Goal: Task Accomplishment & Management: Manage account settings

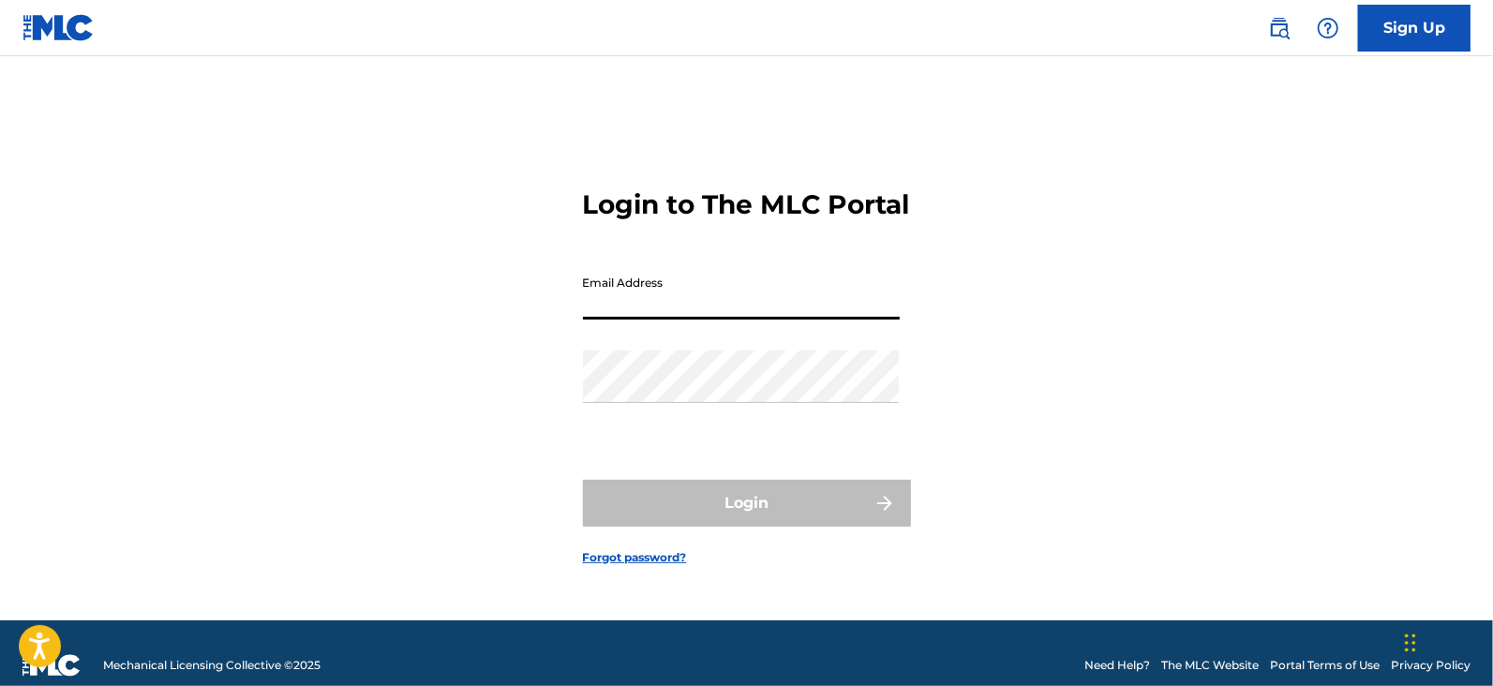
click at [651, 319] on input "Email Address" at bounding box center [741, 292] width 317 height 53
type input "[EMAIL_ADDRESS][DOMAIN_NAME]"
click at [761, 404] on div "Password" at bounding box center [741, 392] width 317 height 84
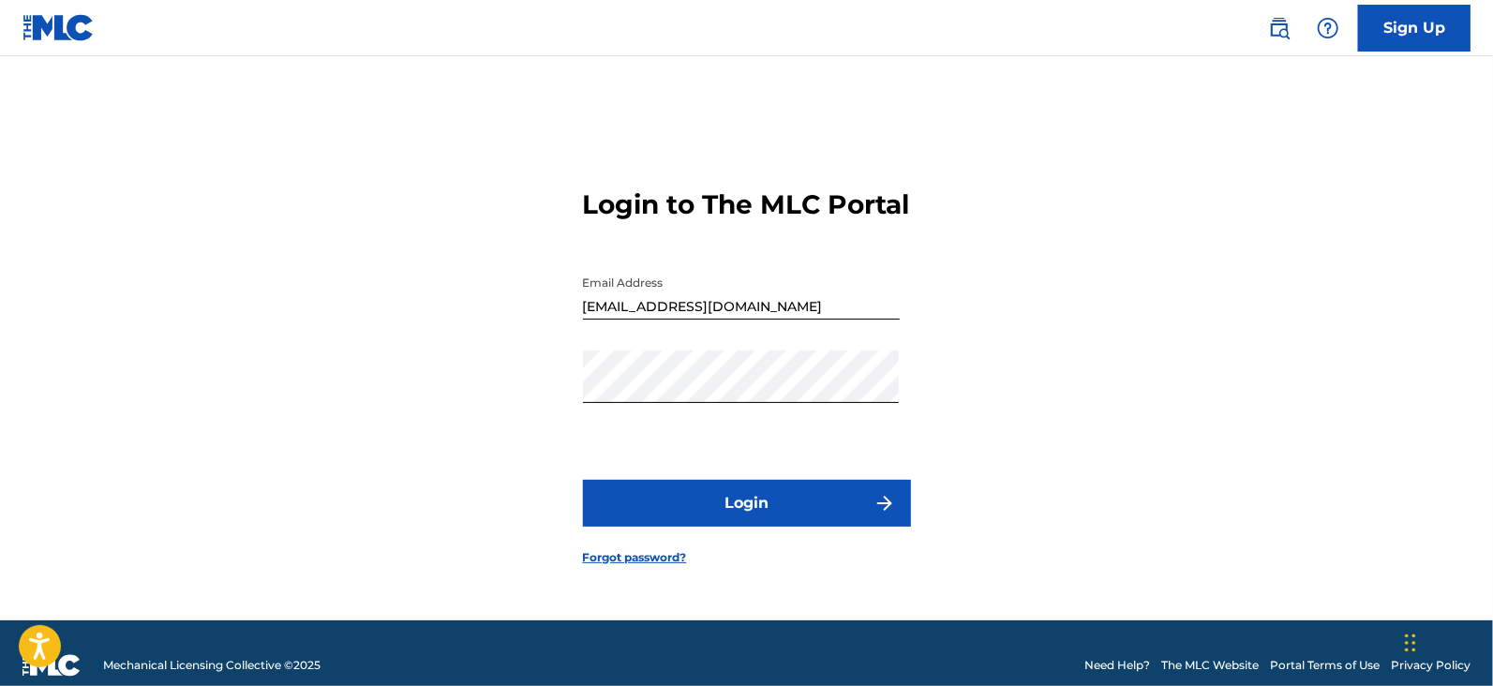
click at [737, 517] on button "Login" at bounding box center [747, 503] width 328 height 47
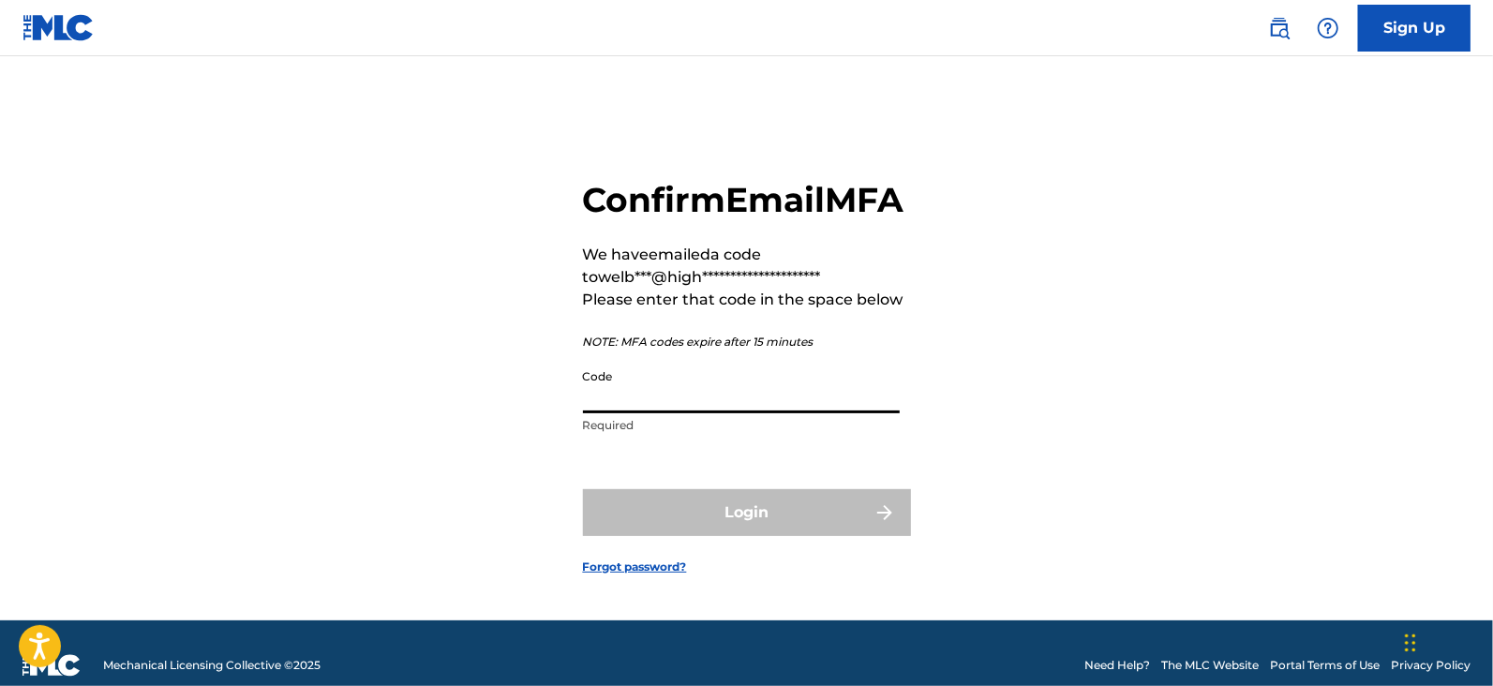
click at [642, 413] on input "Code" at bounding box center [741, 386] width 317 height 53
paste input "242696"
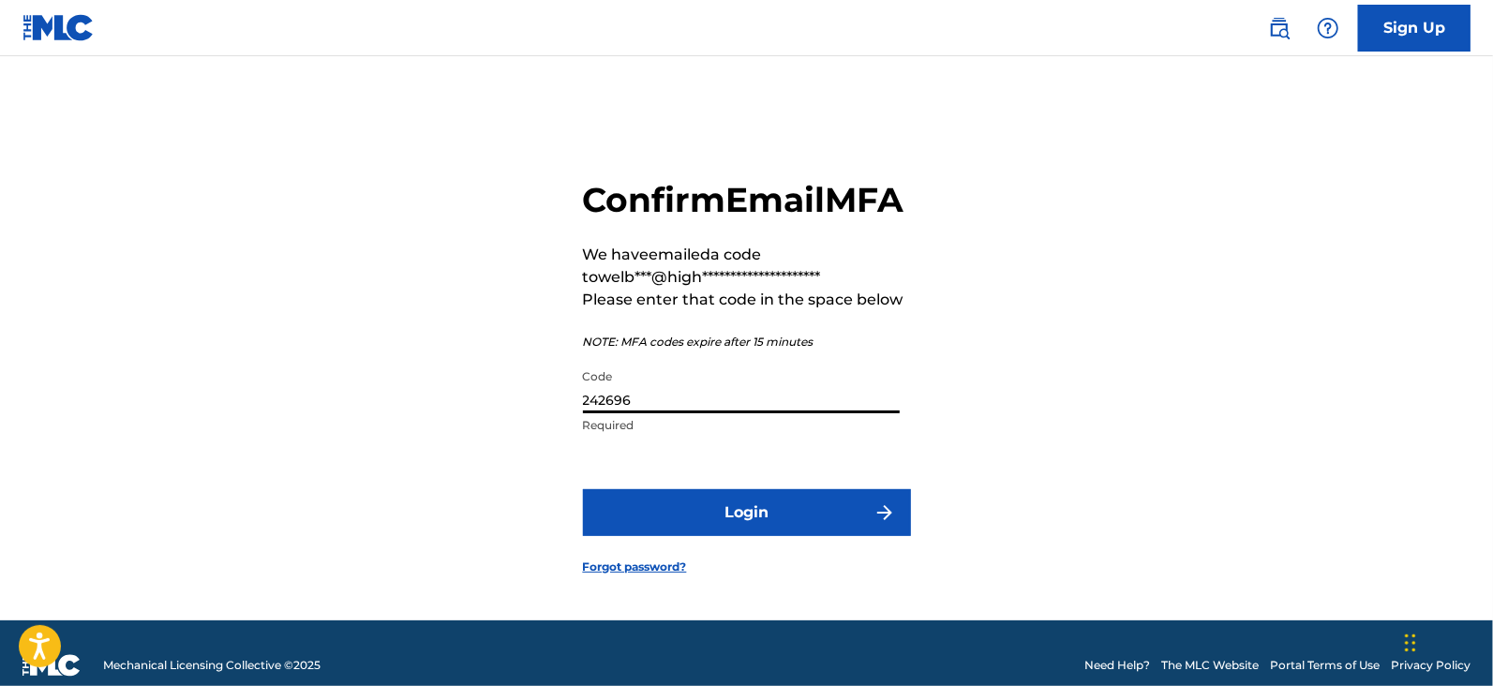
type input "242696"
click at [676, 527] on button "Login" at bounding box center [747, 512] width 328 height 47
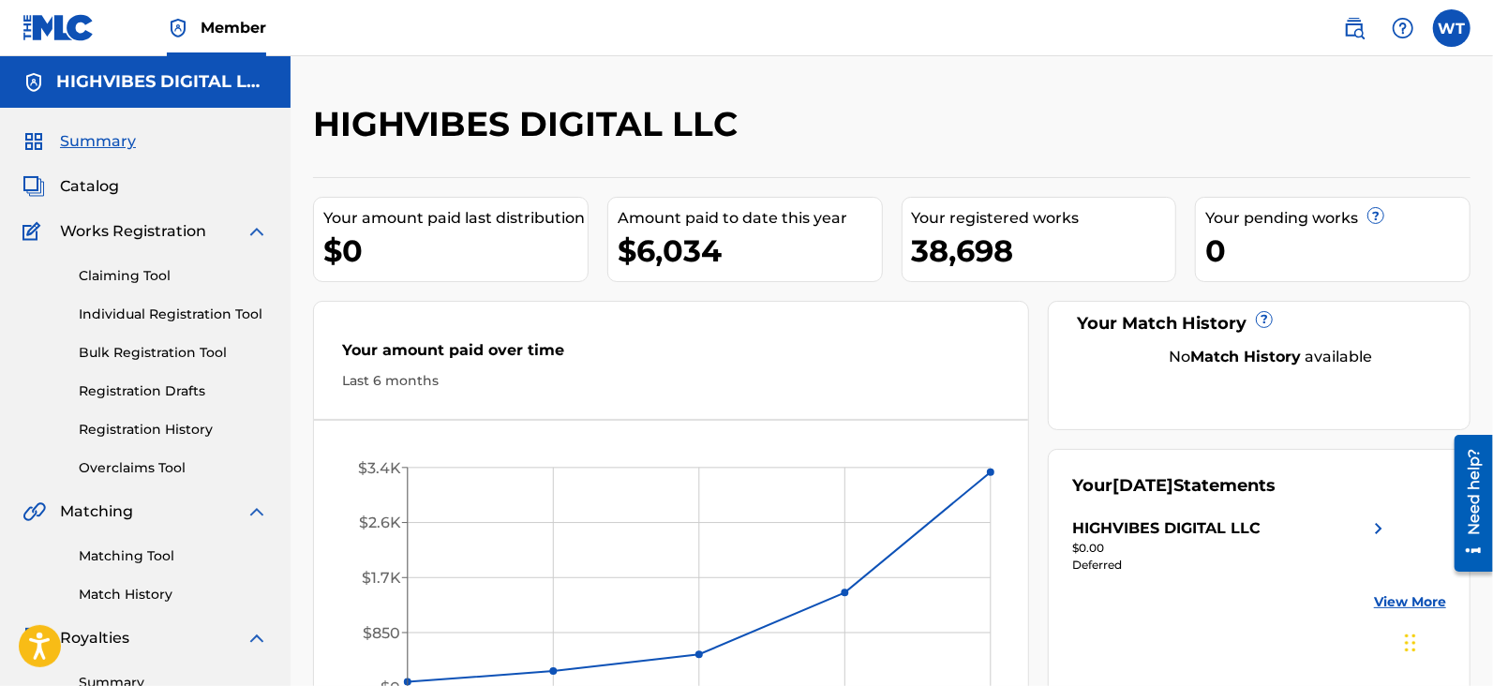
click at [143, 424] on link "Registration History" at bounding box center [173, 430] width 189 height 20
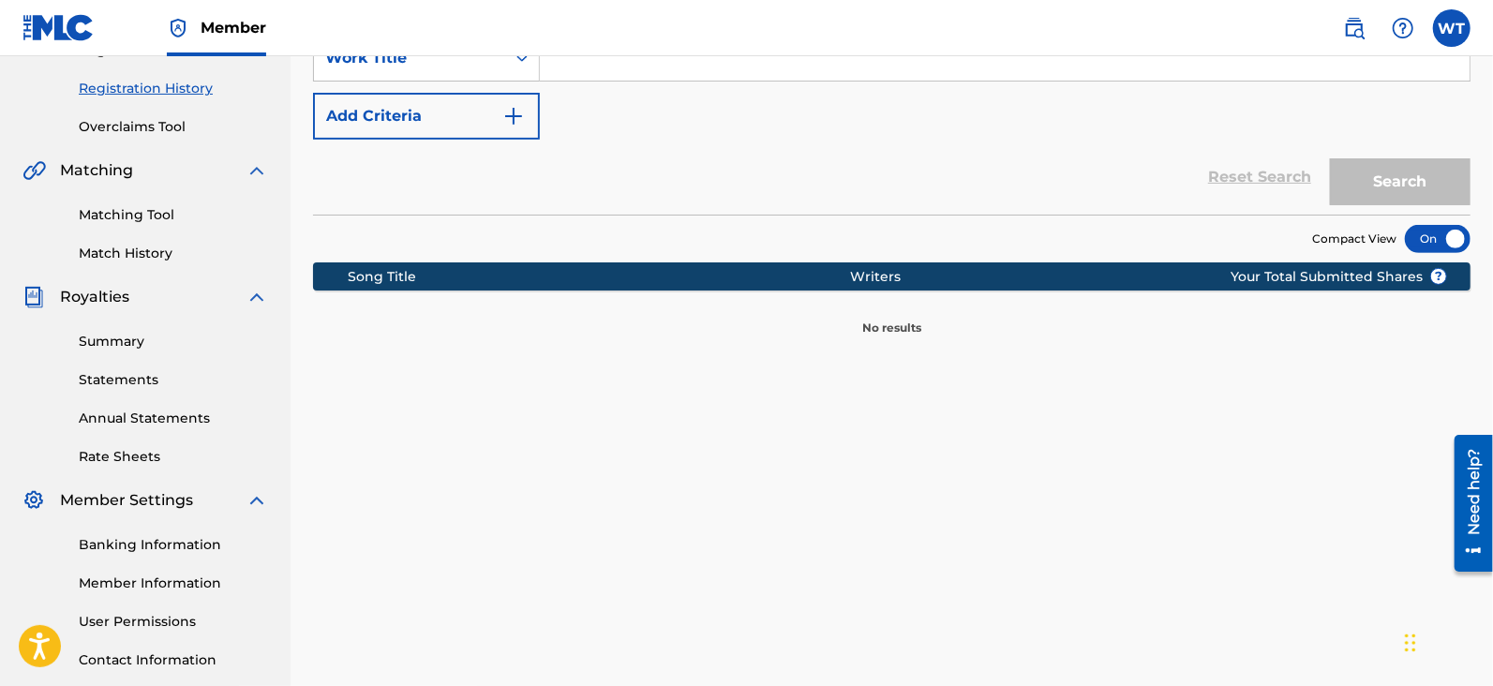
scroll to position [360, 0]
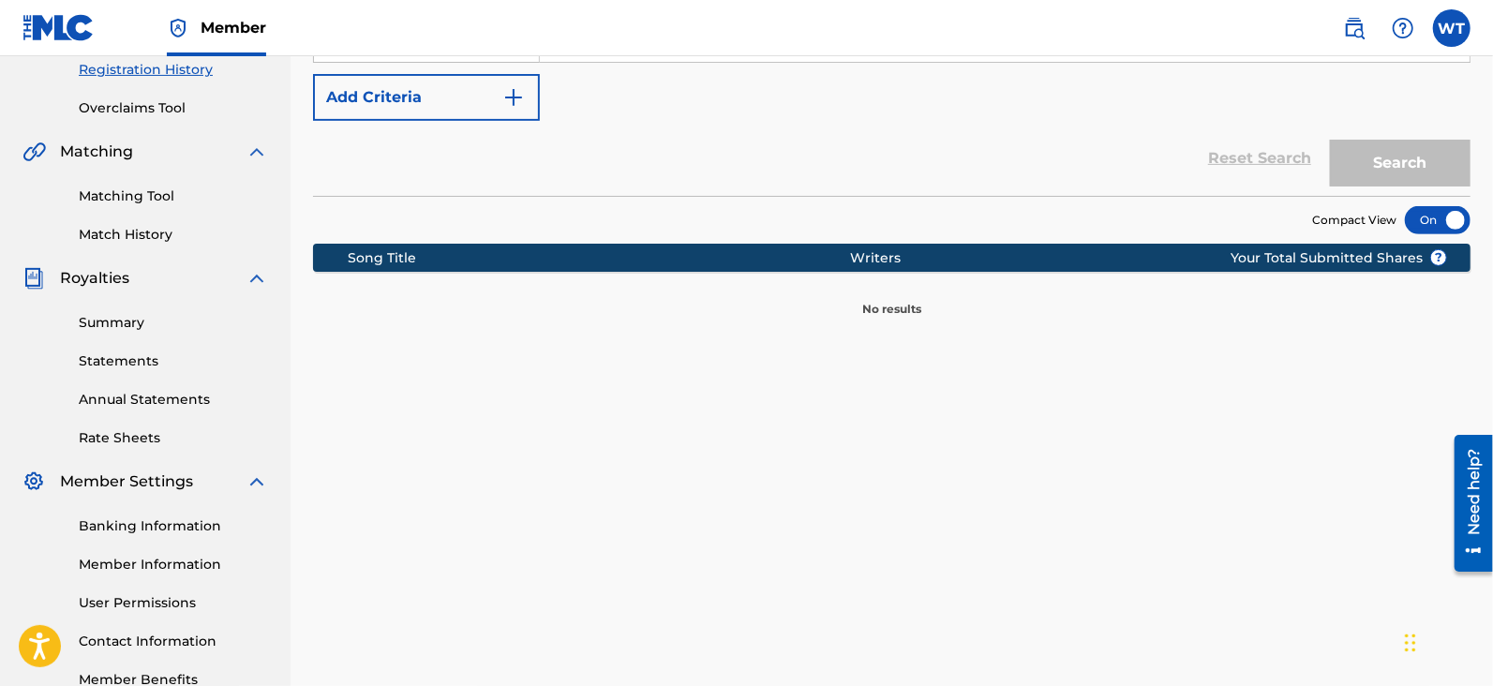
click at [139, 522] on link "Banking Information" at bounding box center [173, 526] width 189 height 20
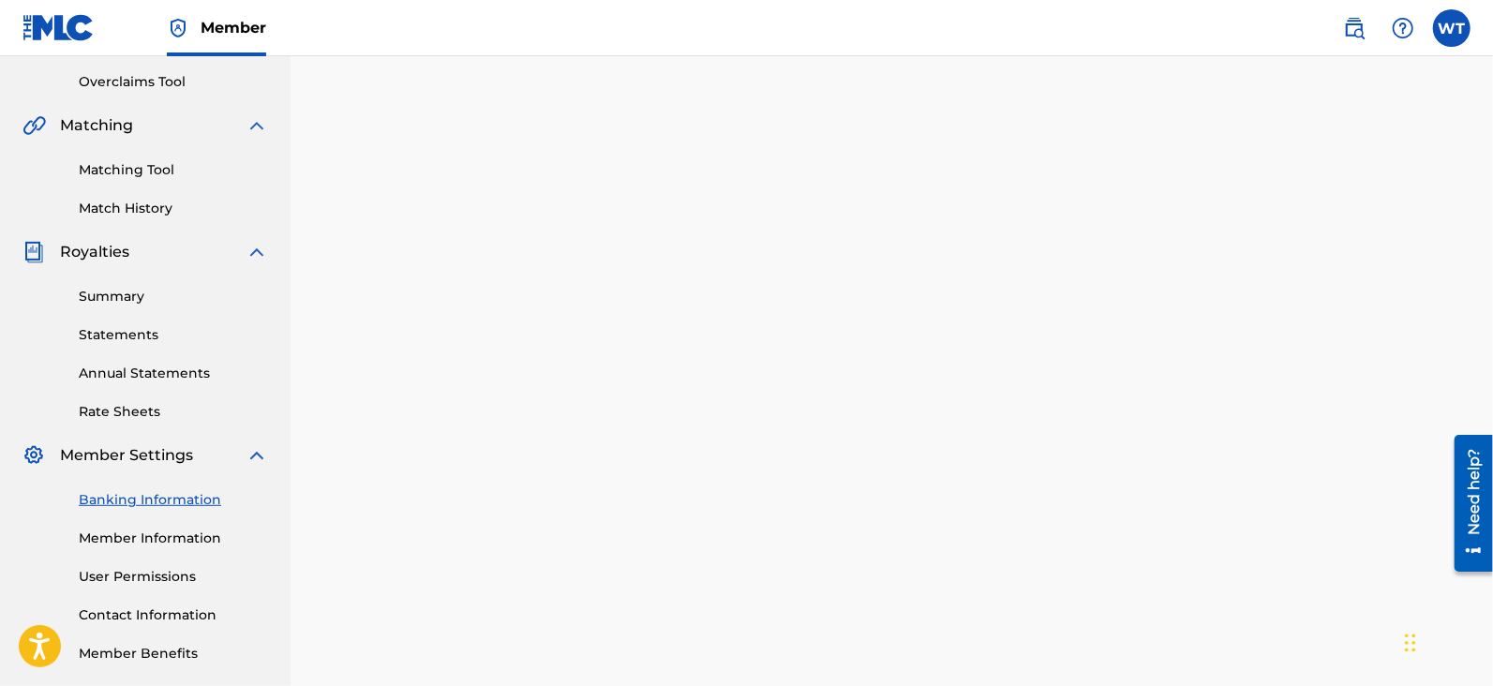
scroll to position [476, 0]
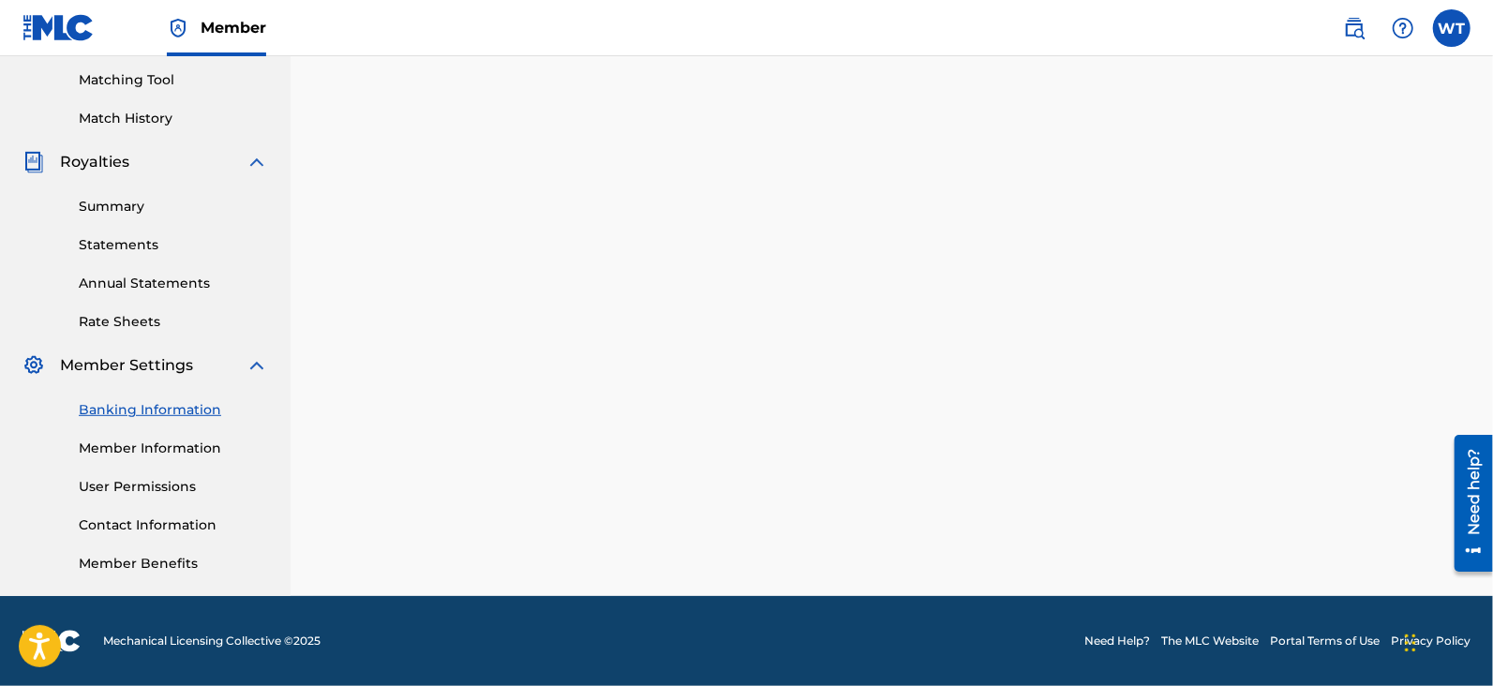
click at [165, 452] on link "Member Information" at bounding box center [173, 448] width 189 height 20
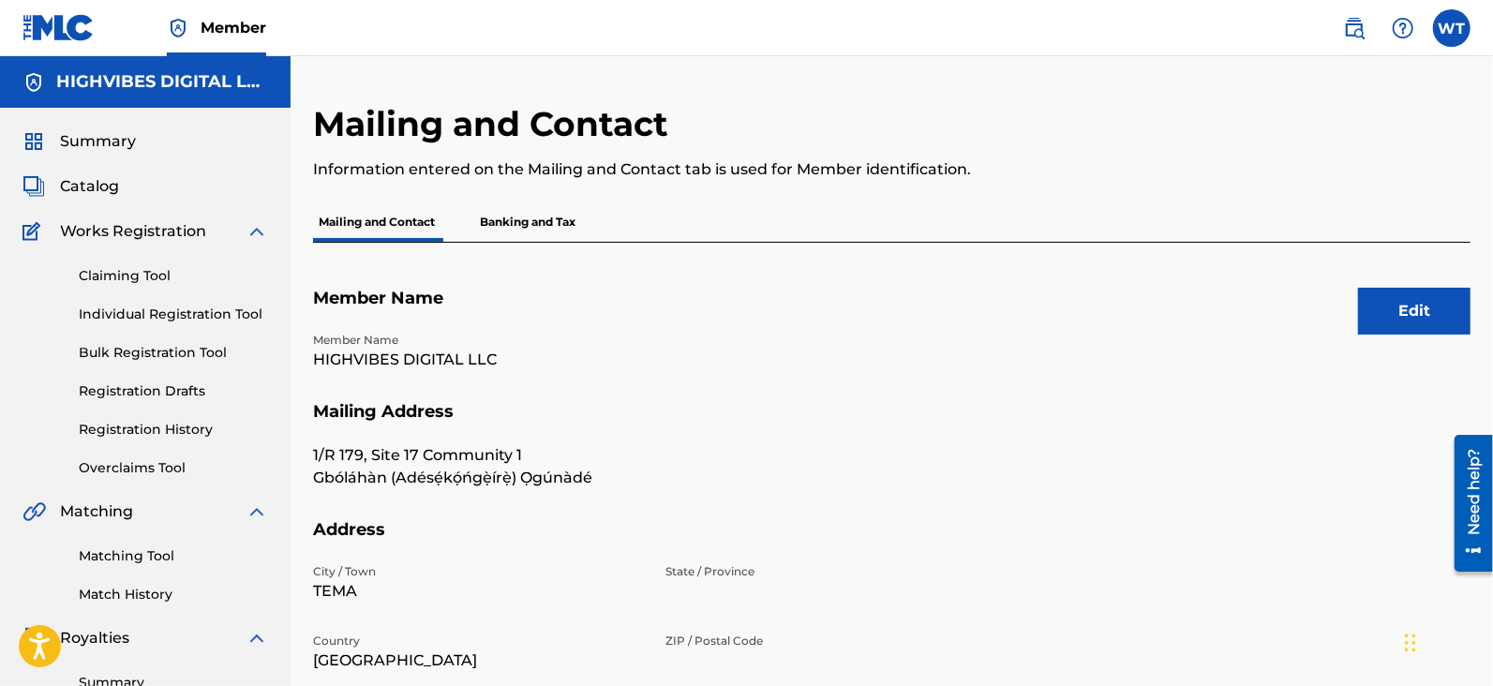
click at [534, 227] on p "Banking and Tax" at bounding box center [527, 221] width 107 height 39
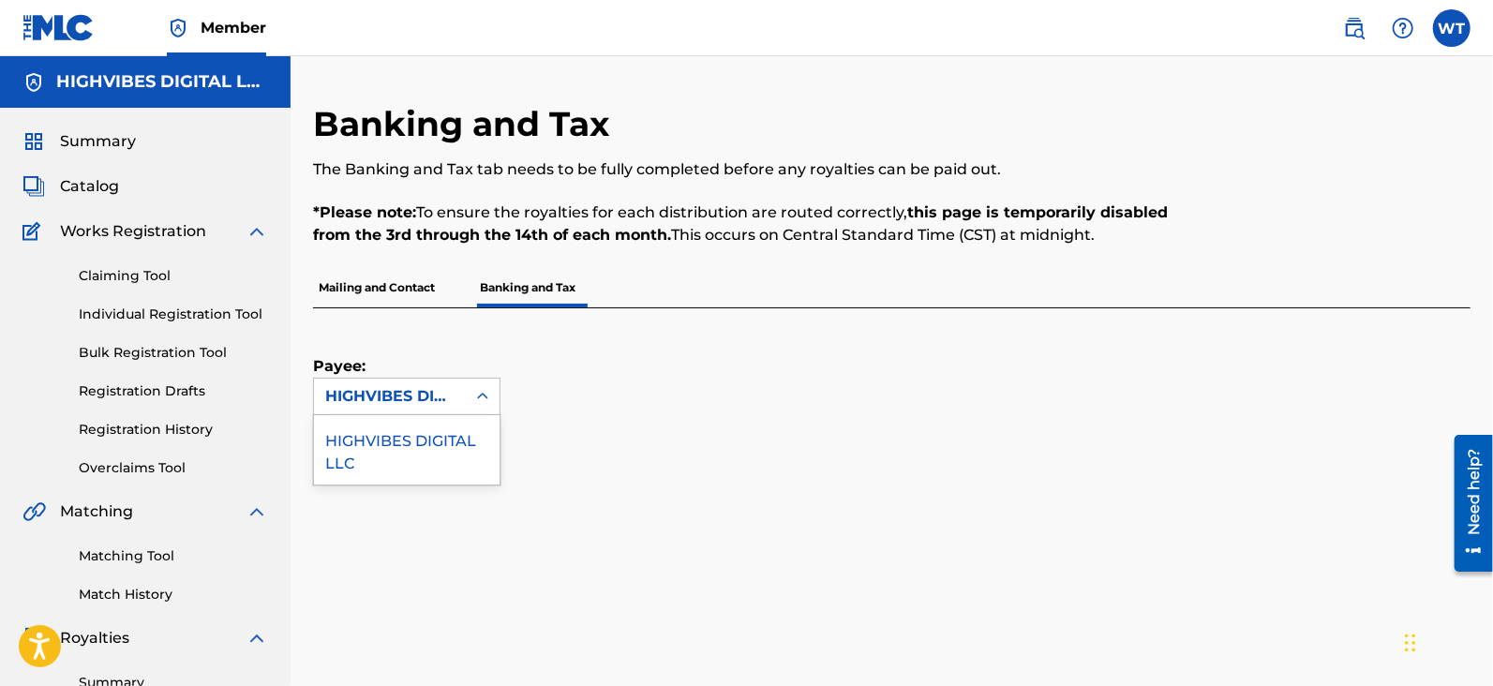
click at [439, 396] on div "HIGHVIBES DIGITAL LLC" at bounding box center [389, 396] width 129 height 22
click at [778, 319] on div "Payee: HIGHVIBES DIGITAL LLC" at bounding box center [869, 361] width 1112 height 107
click at [396, 274] on p "Mailing and Contact" at bounding box center [376, 287] width 127 height 39
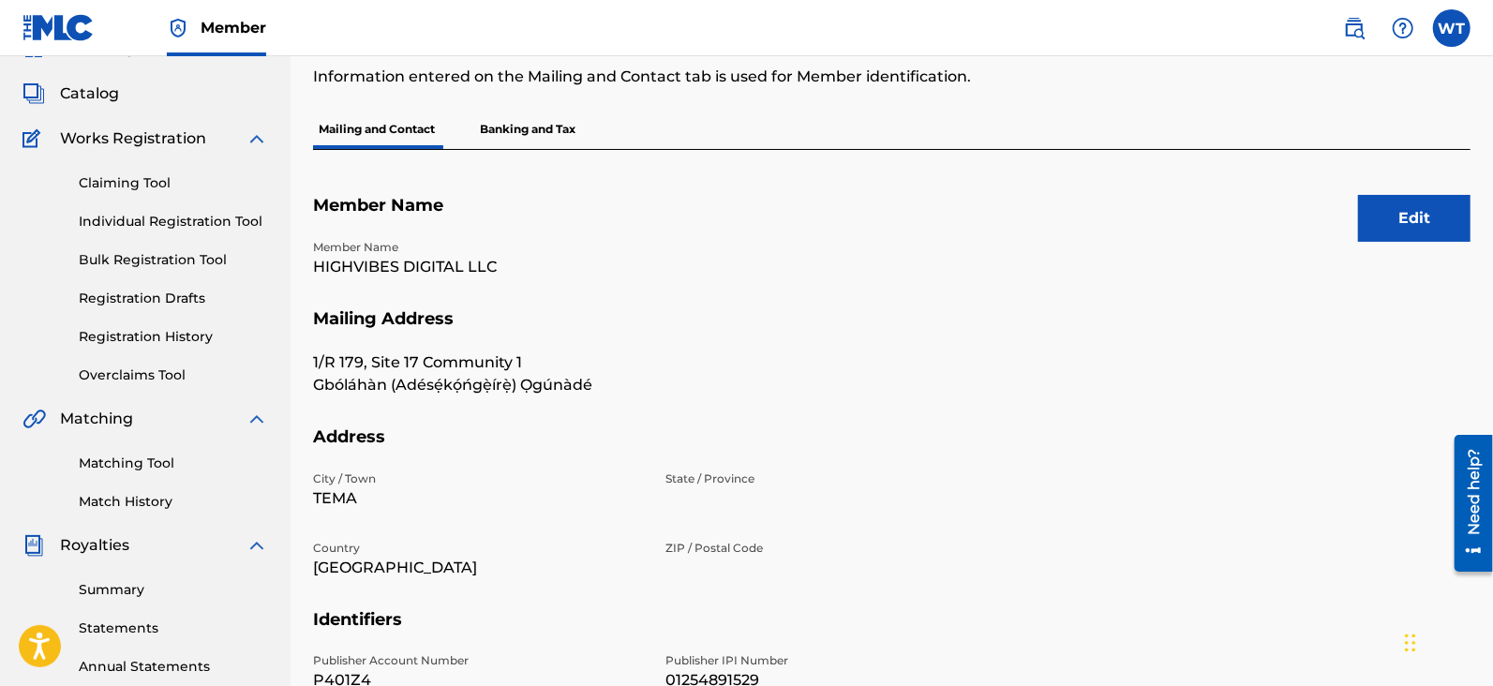
scroll to position [96, 0]
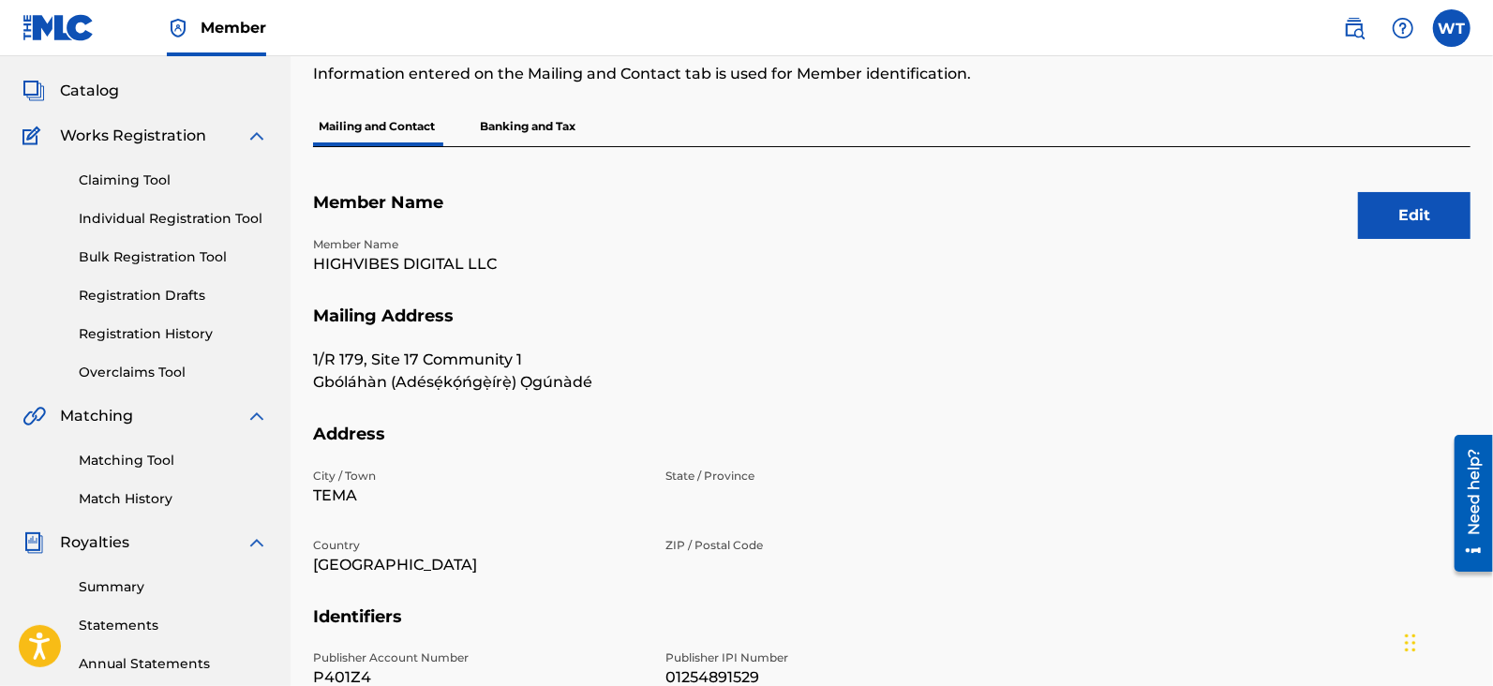
click at [522, 133] on p "Banking and Tax" at bounding box center [527, 126] width 107 height 39
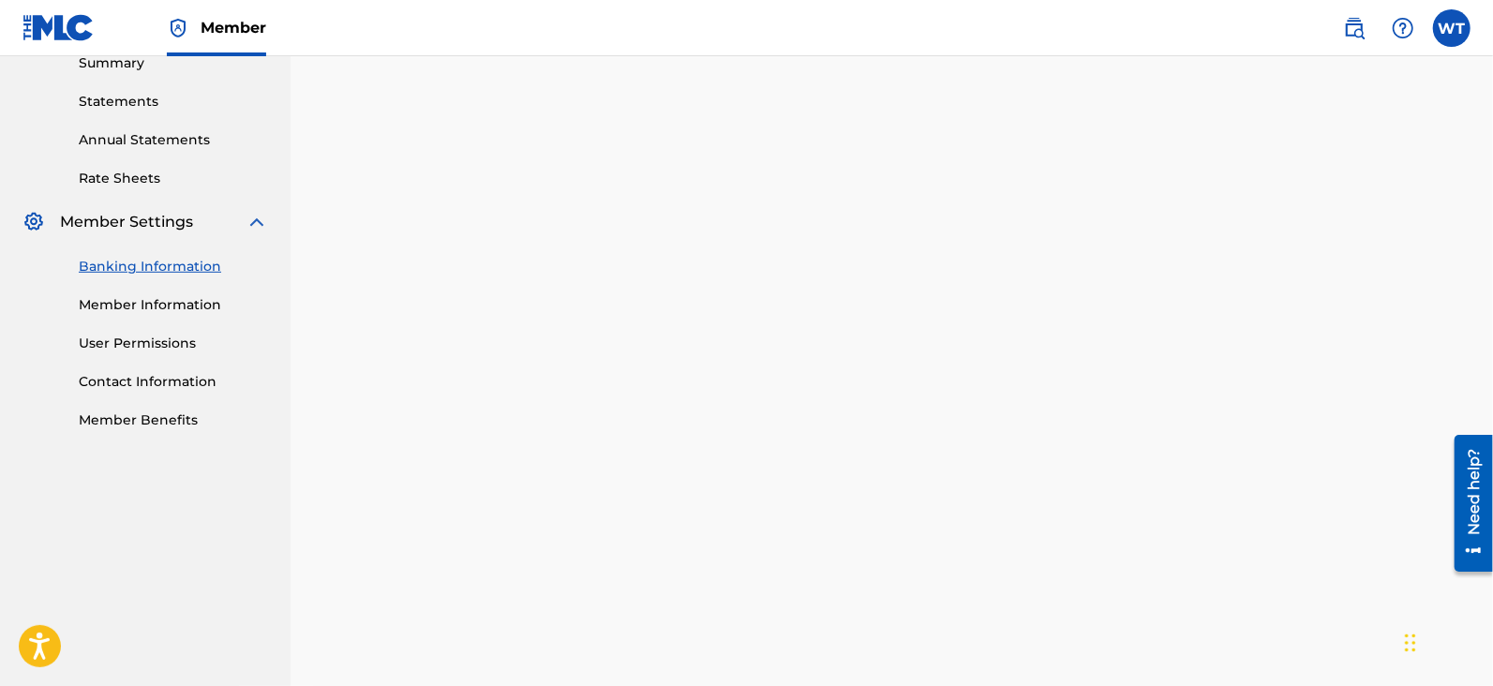
scroll to position [621, 0]
click at [146, 381] on link "Contact Information" at bounding box center [173, 380] width 189 height 20
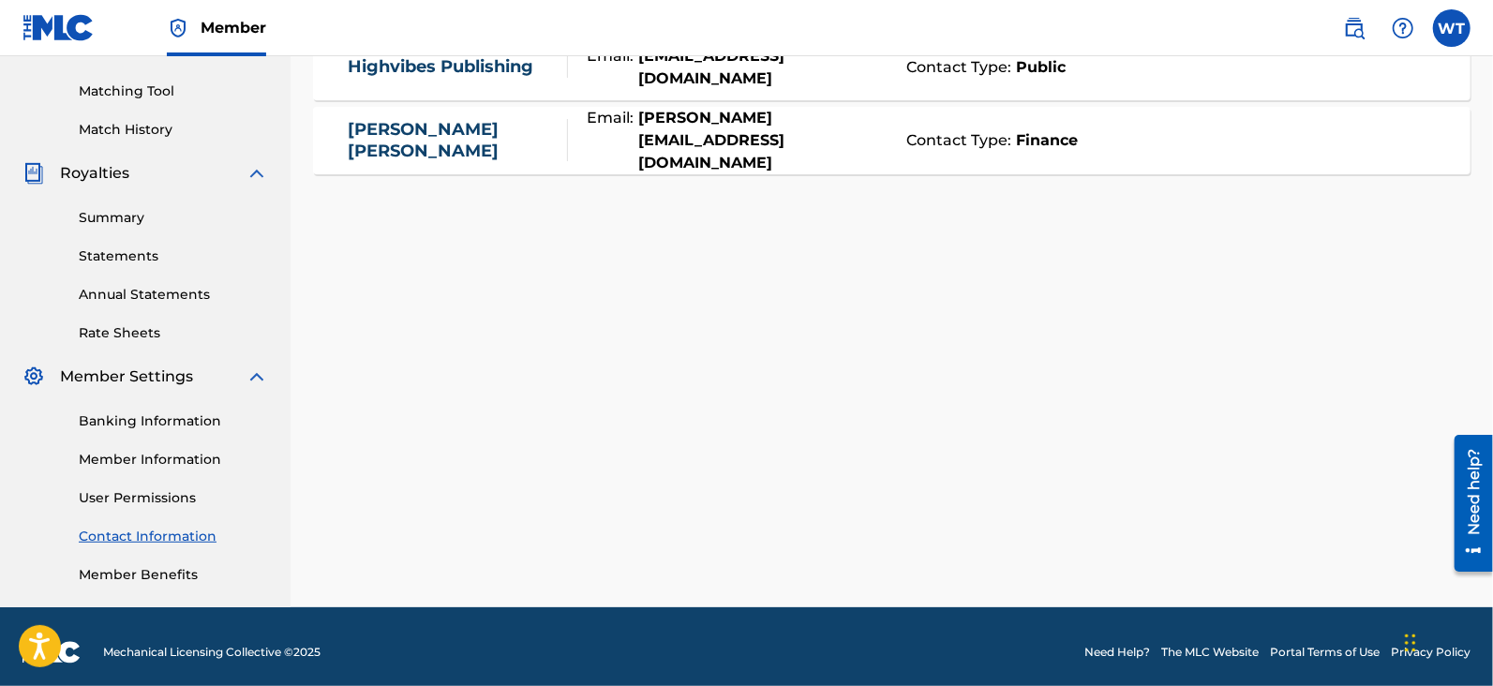
scroll to position [468, 0]
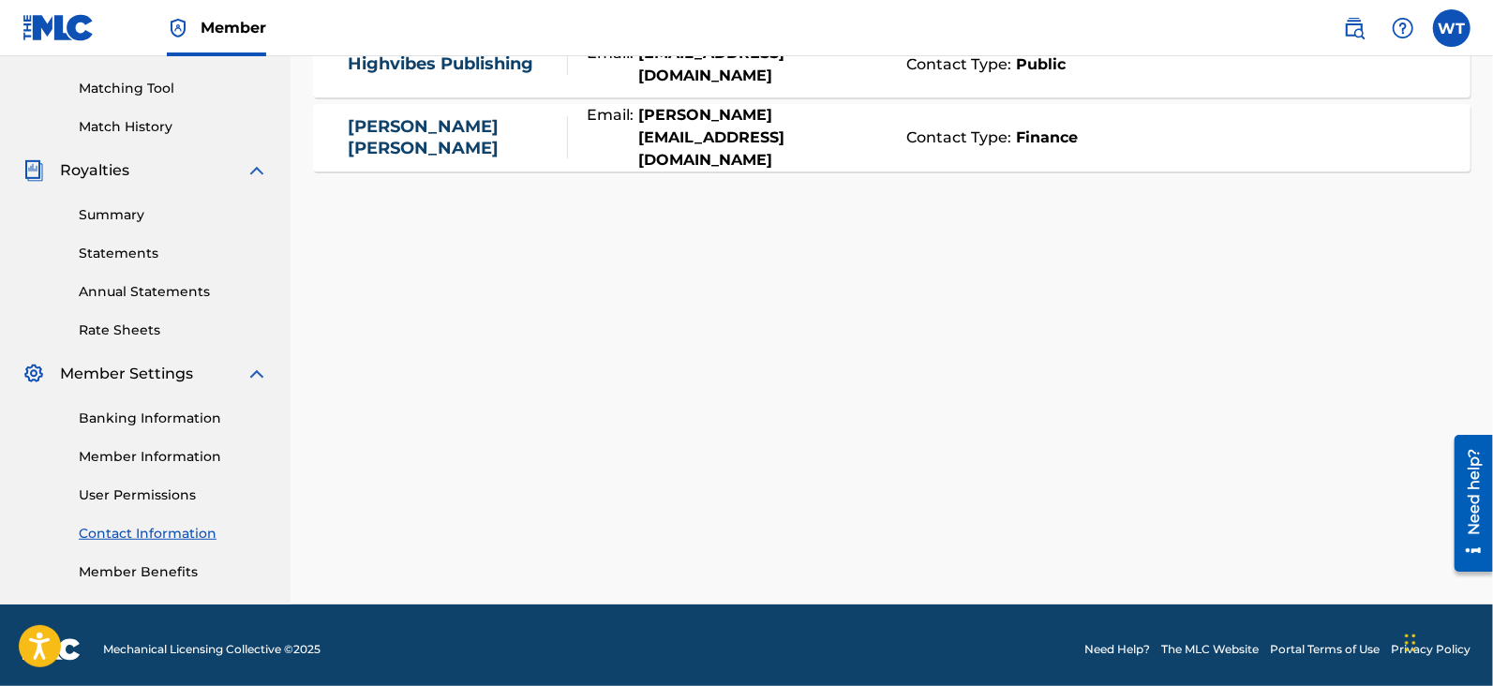
click at [157, 496] on link "User Permissions" at bounding box center [173, 495] width 189 height 20
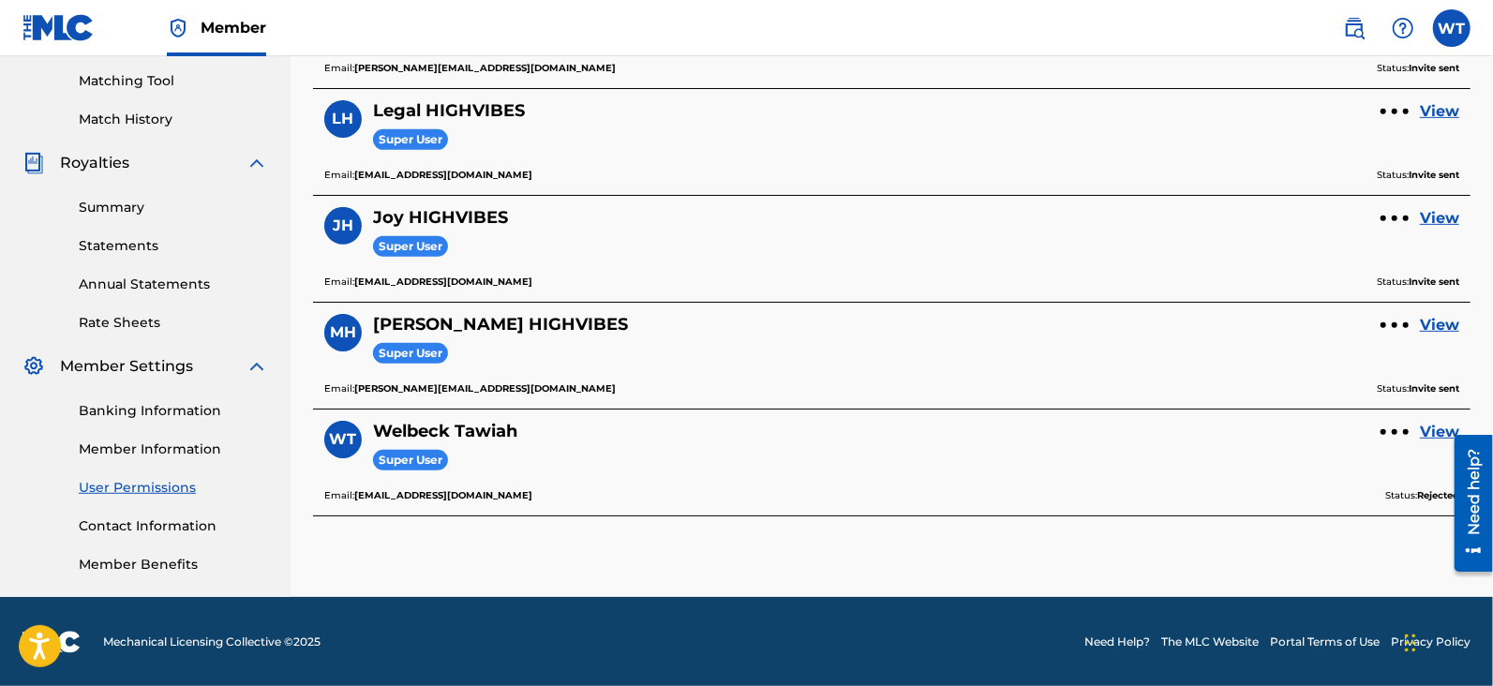
scroll to position [476, 0]
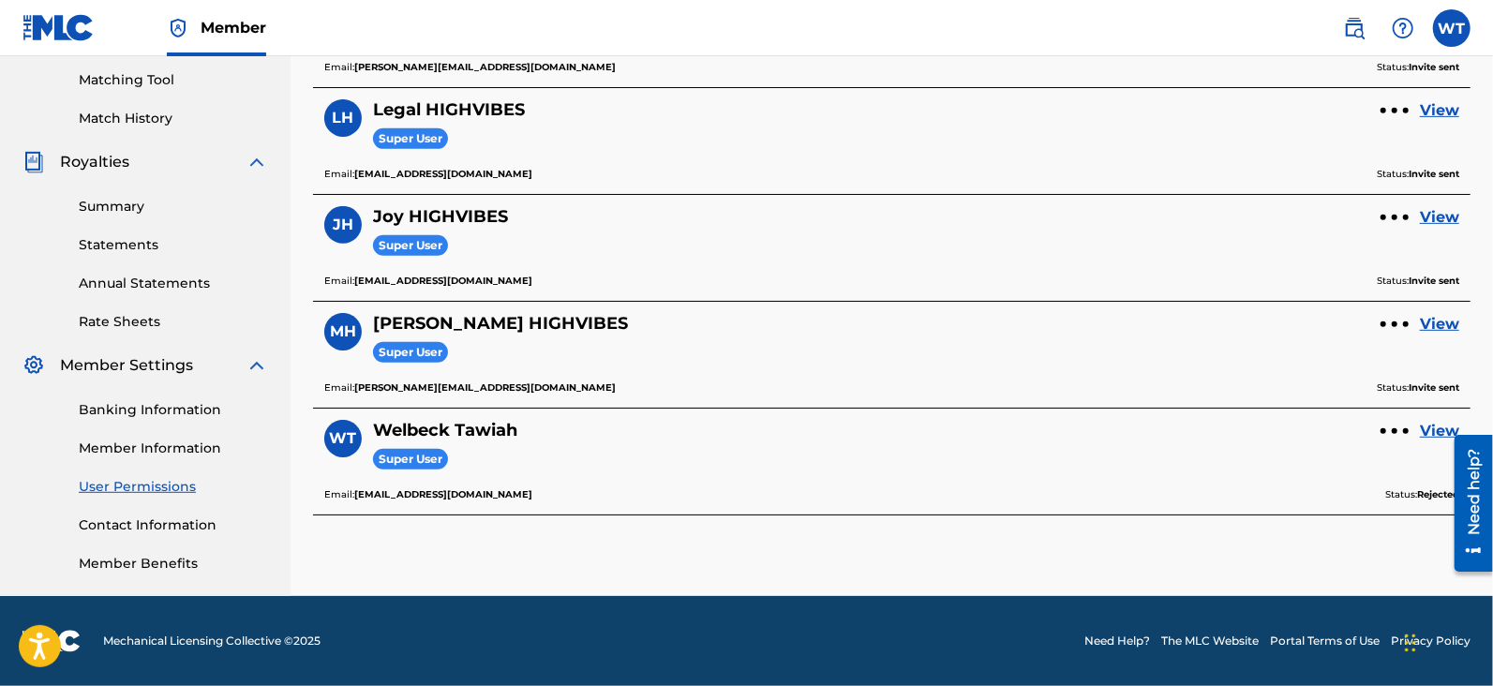
click at [133, 453] on link "Member Information" at bounding box center [173, 448] width 189 height 20
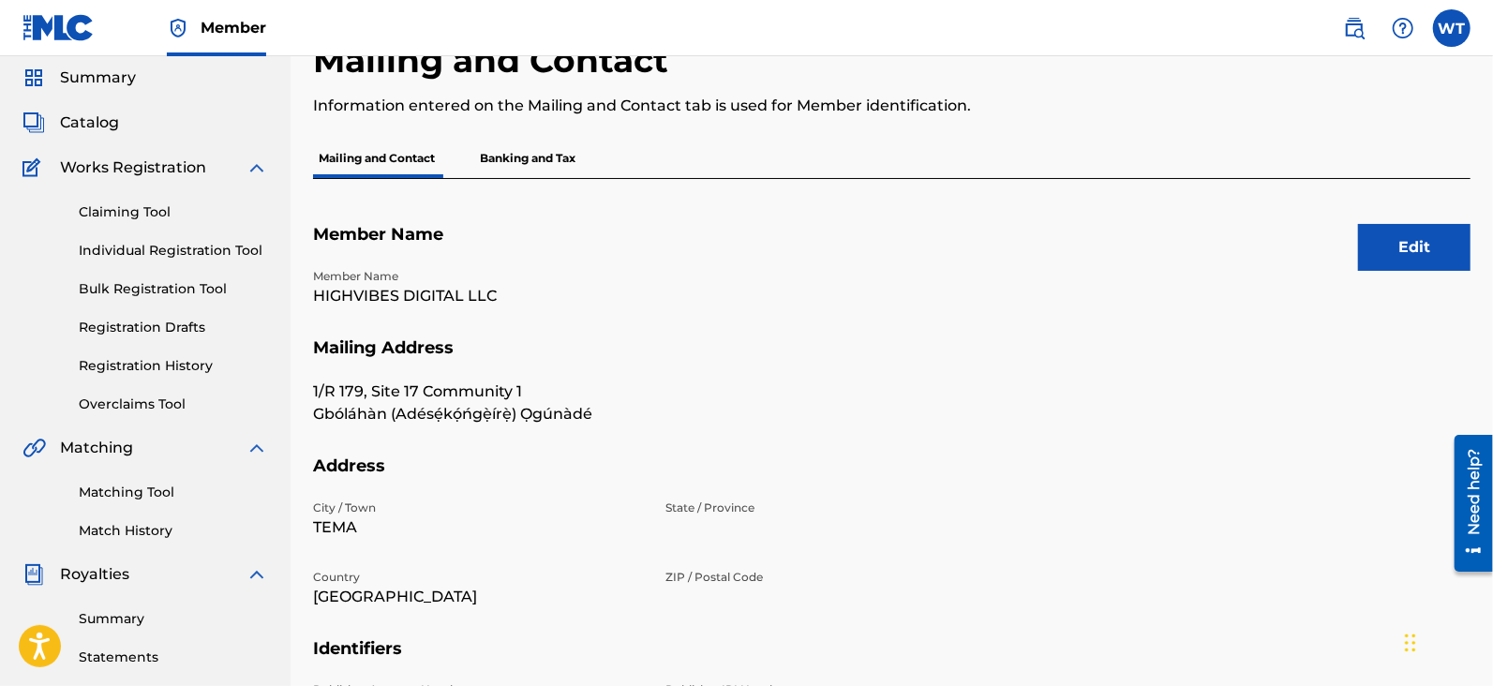
scroll to position [63, 0]
click at [507, 171] on p "Banking and Tax" at bounding box center [527, 159] width 107 height 39
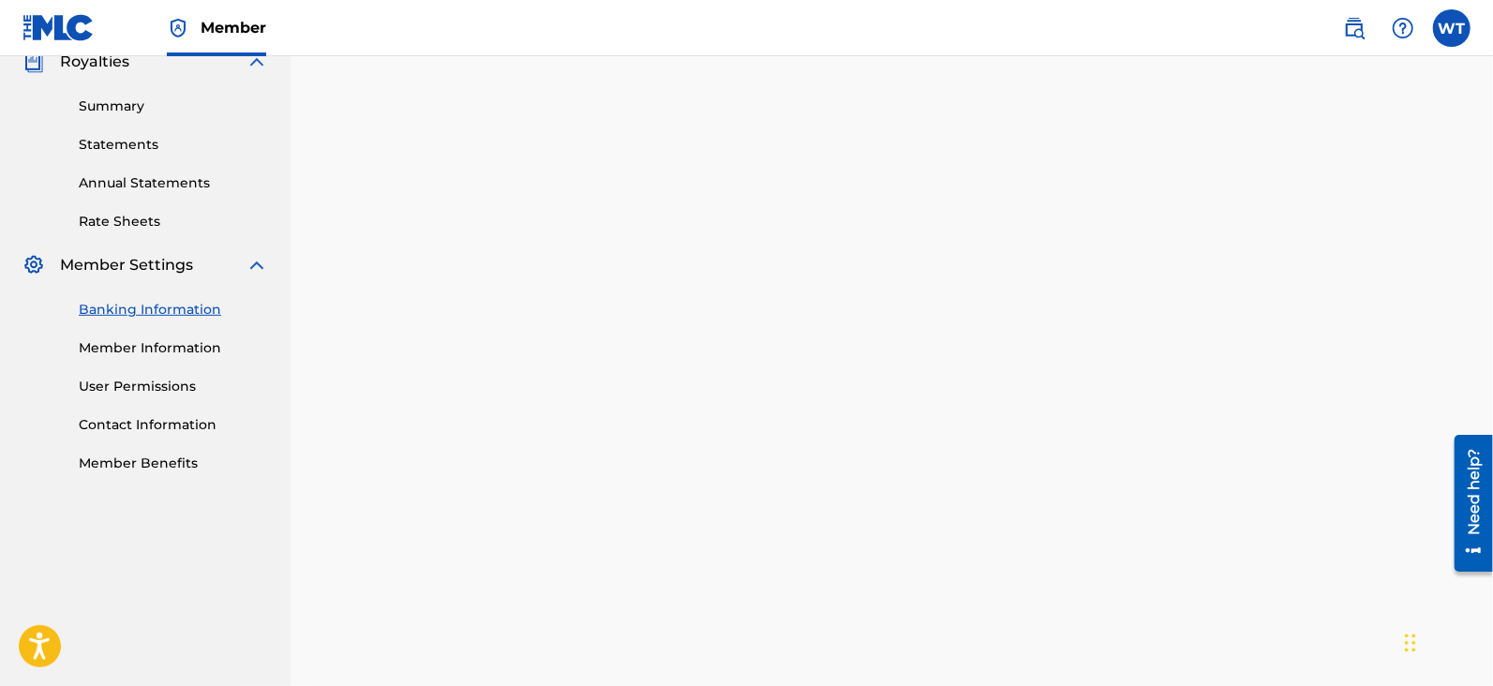
scroll to position [557, 0]
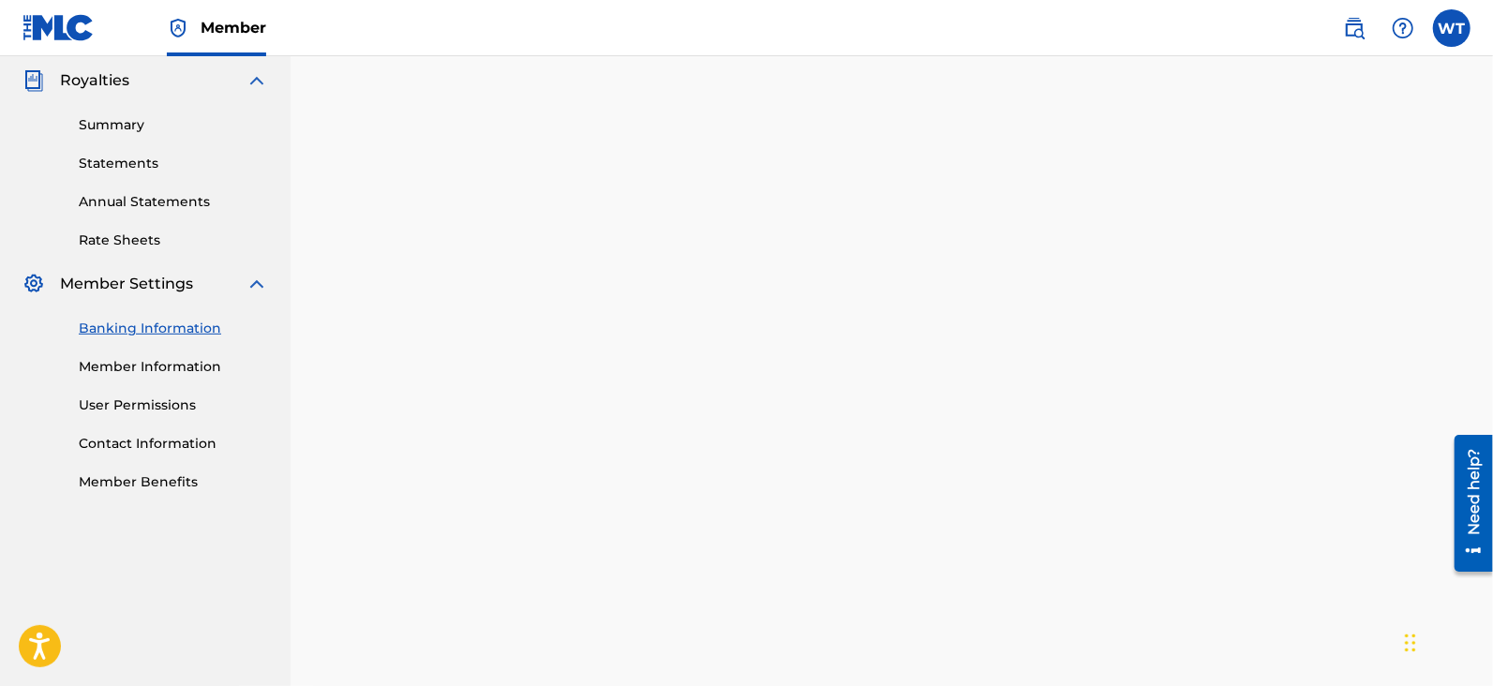
click at [183, 366] on link "Member Information" at bounding box center [173, 367] width 189 height 20
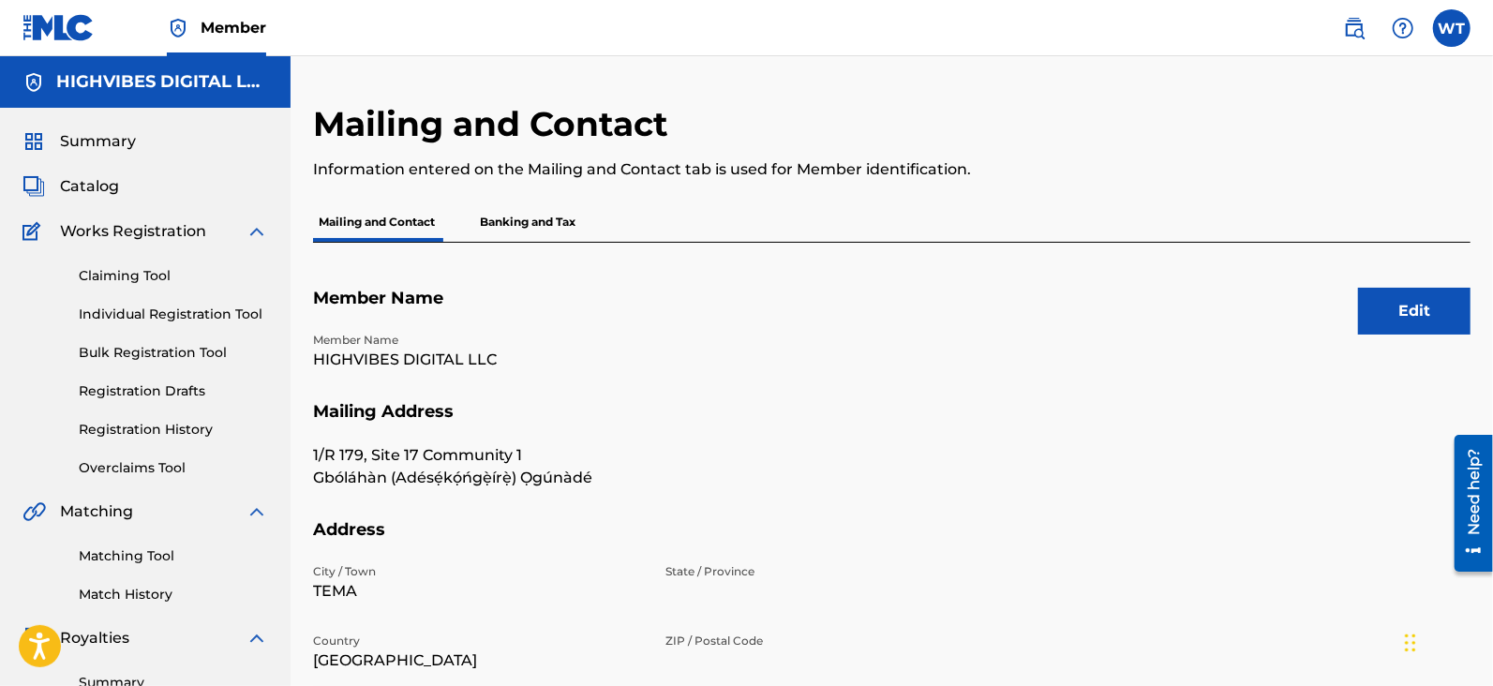
scroll to position [476, 0]
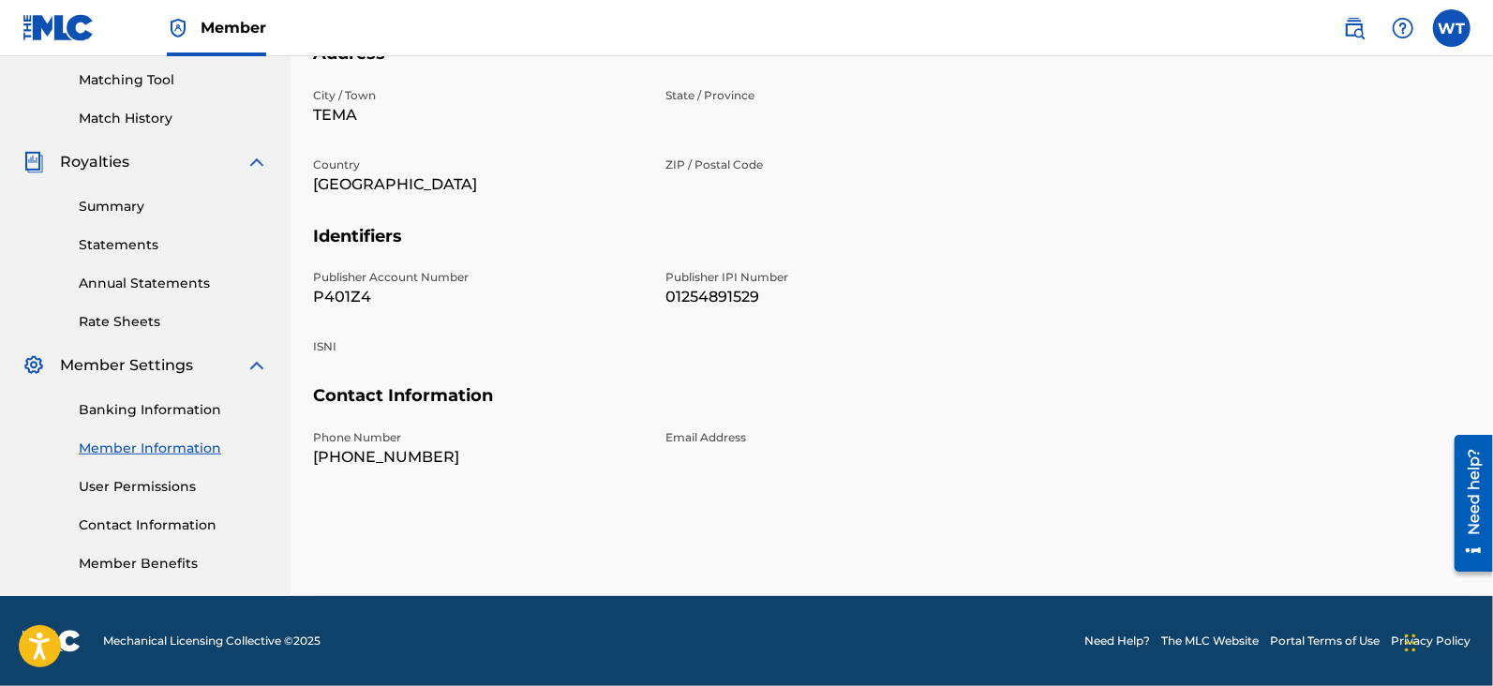
click at [161, 400] on link "Banking Information" at bounding box center [173, 410] width 189 height 20
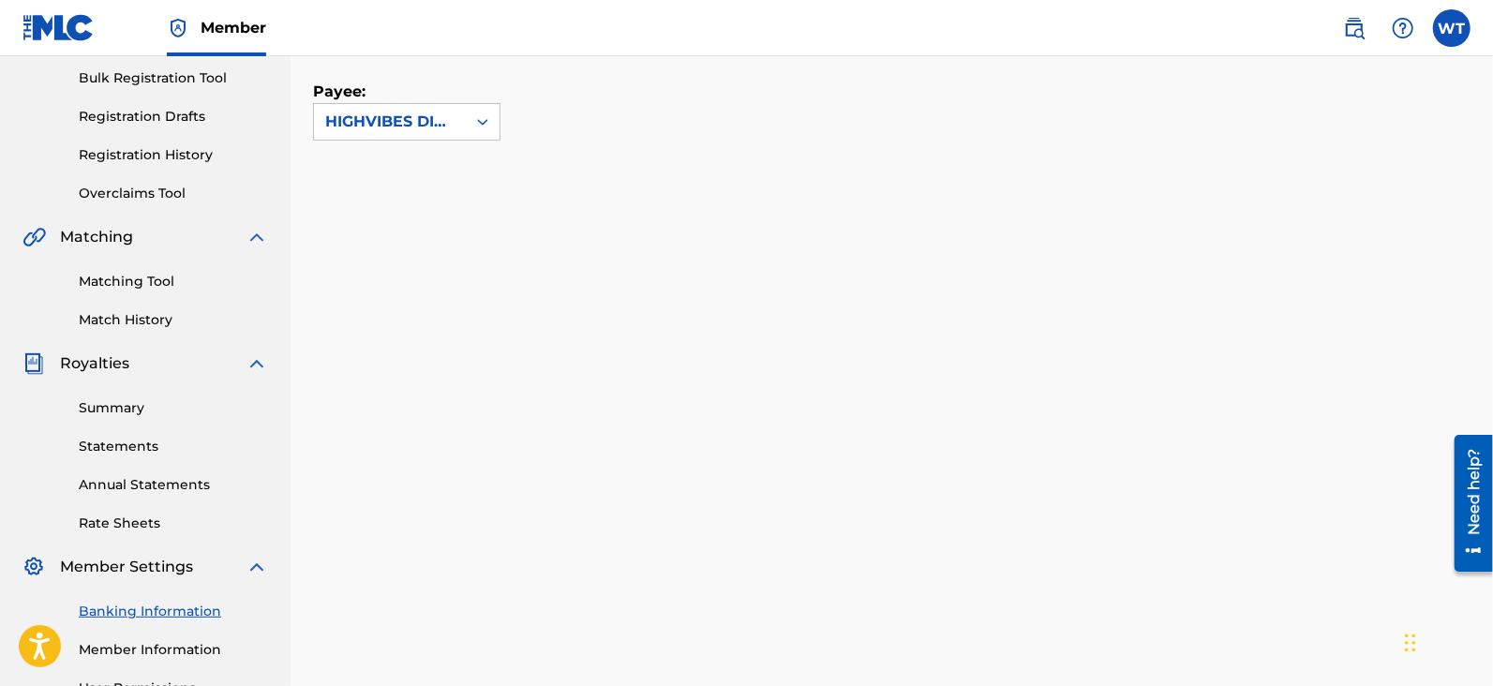
scroll to position [265, 0]
